Goal: Navigation & Orientation: Find specific page/section

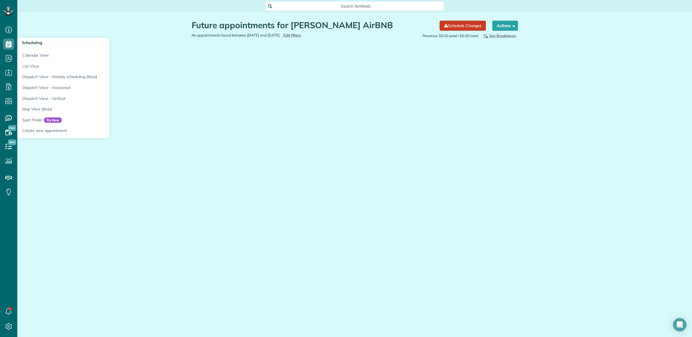
scroll to position [3, 3]
click at [26, 52] on link "Calendar View" at bounding box center [87, 54] width 140 height 13
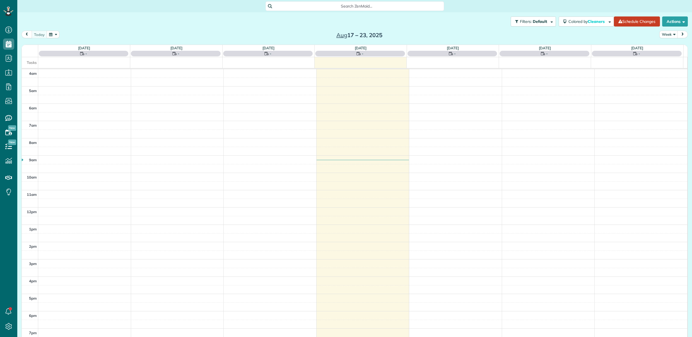
scroll to position [36, 0]
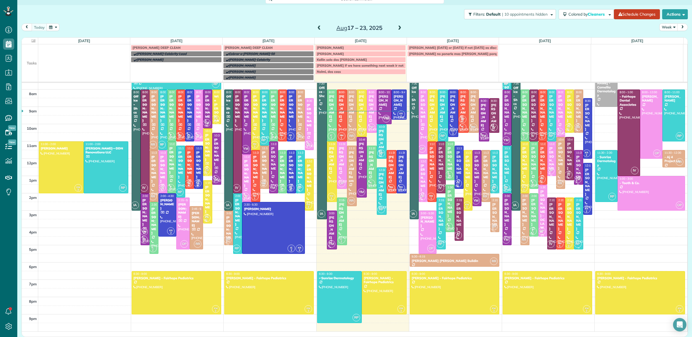
scroll to position [29, 0]
